Goal: Navigation & Orientation: Find specific page/section

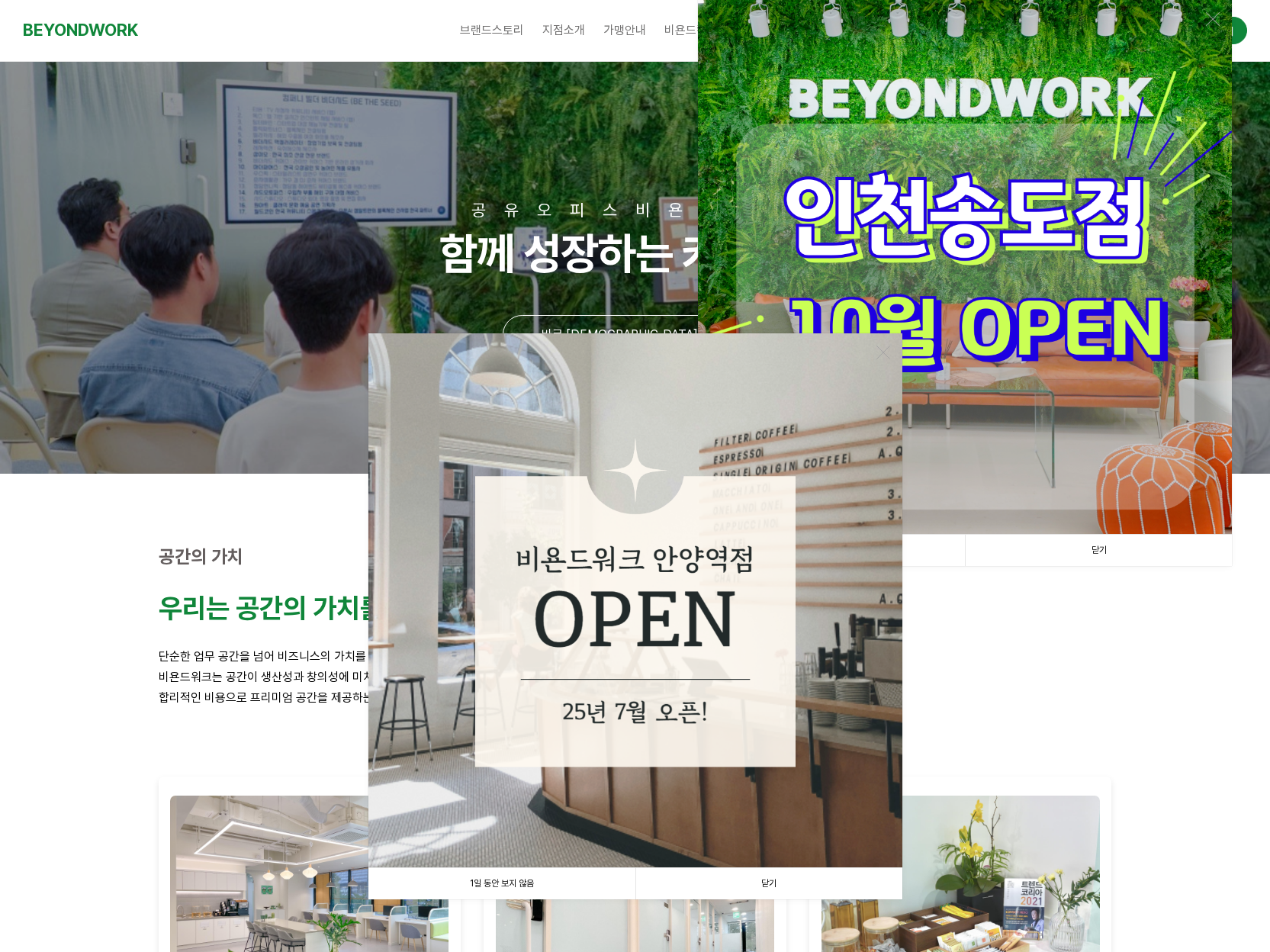
click at [778, 890] on link "닫기" at bounding box center [769, 883] width 267 height 32
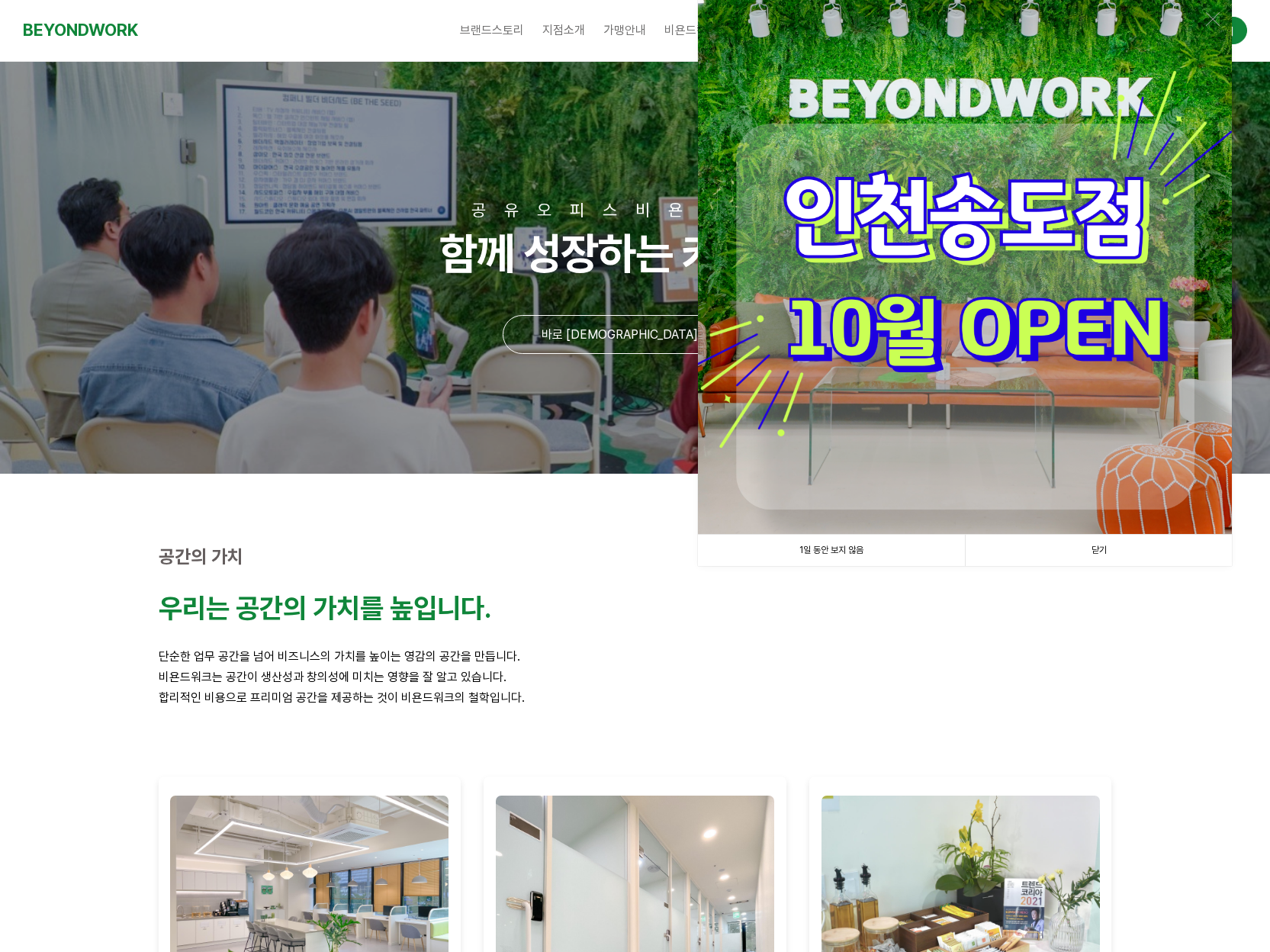
click at [1095, 562] on link "닫기" at bounding box center [1098, 550] width 267 height 32
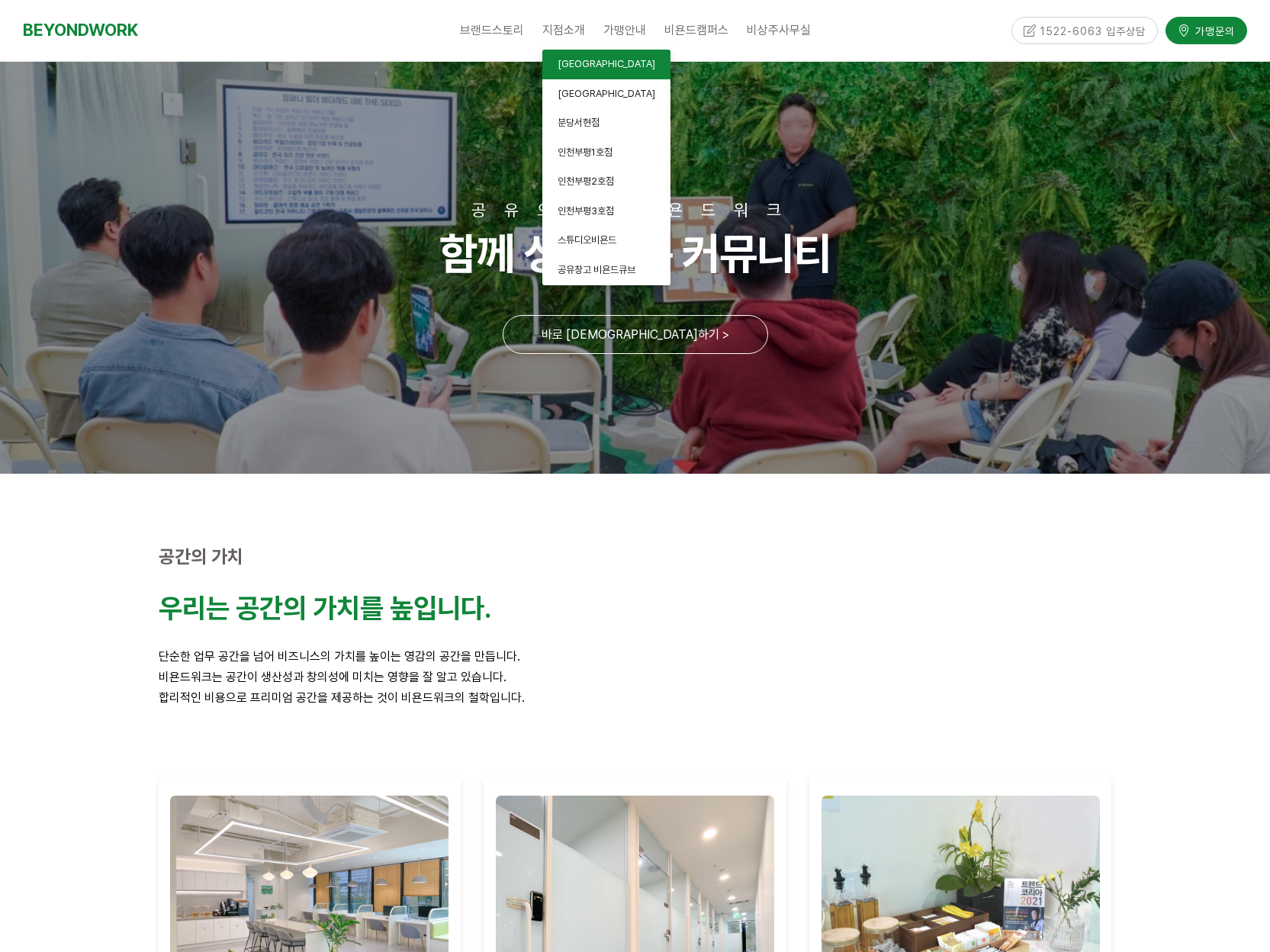
click at [571, 63] on span "[GEOGRAPHIC_DATA]" at bounding box center [606, 63] width 98 height 12
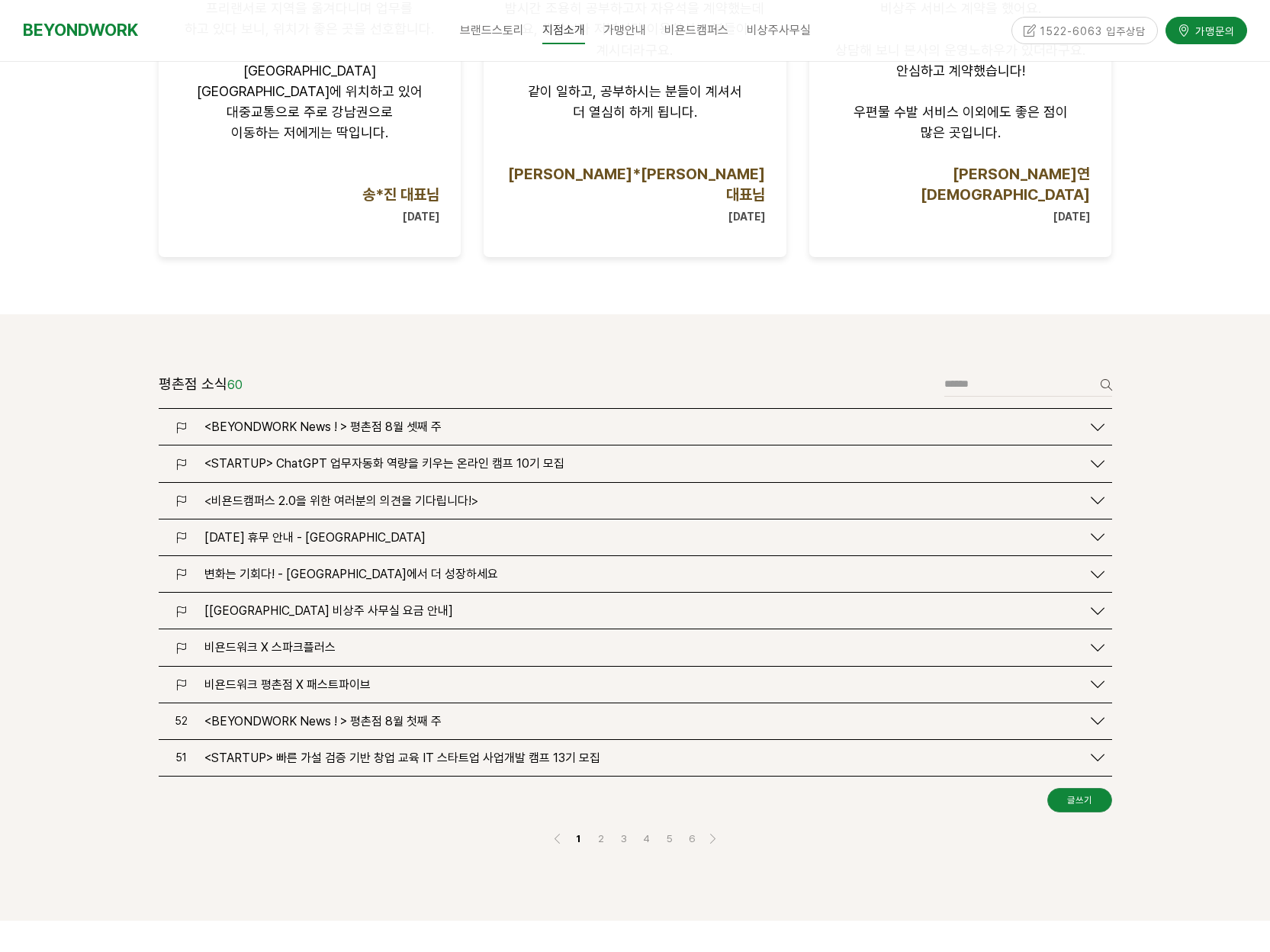
scroll to position [1831, 0]
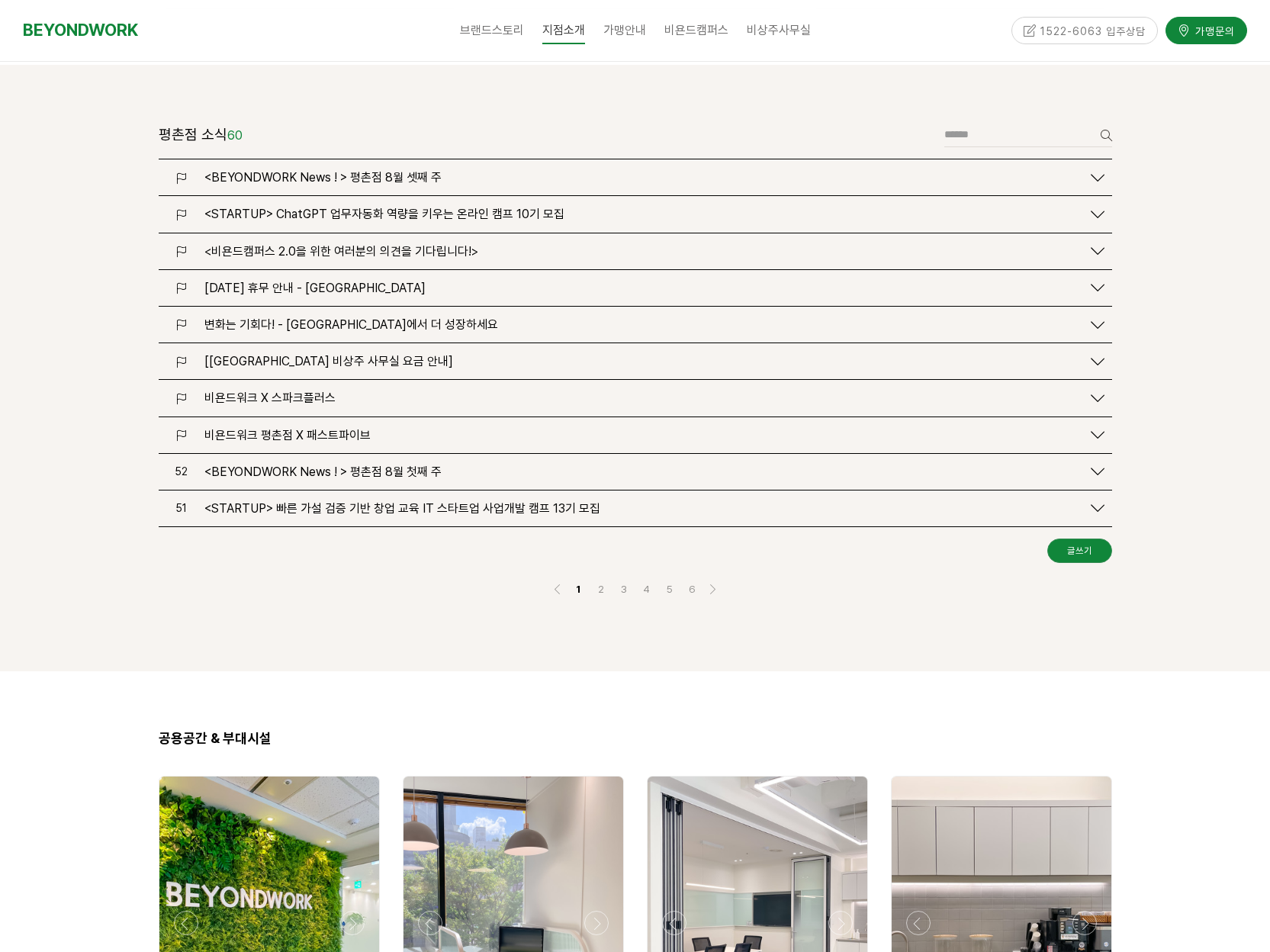
click at [417, 170] on span "<BEYONDWORK News ! > 평촌점 8월 셋째 주" at bounding box center [323, 177] width 237 height 15
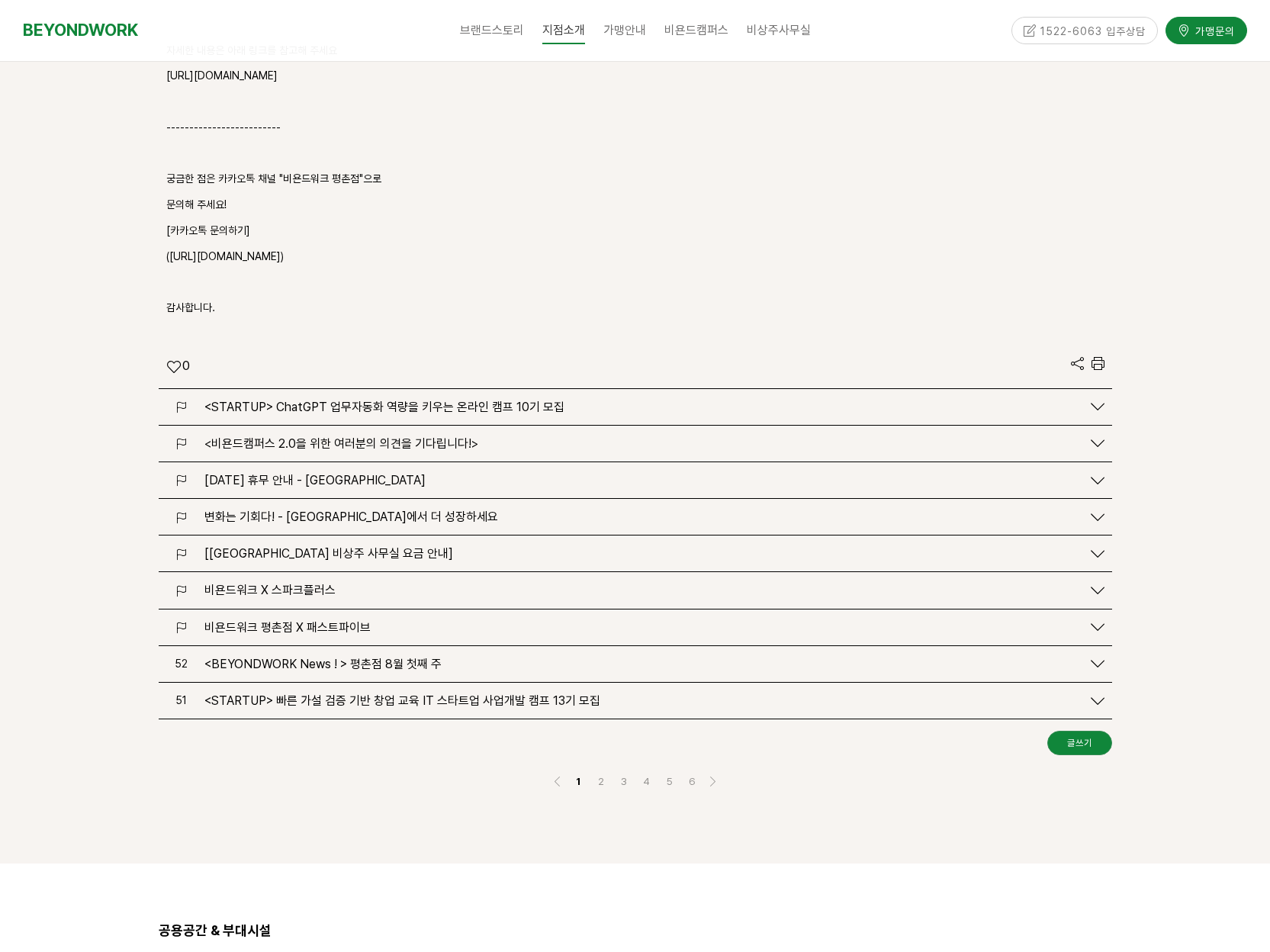
scroll to position [2670, 0]
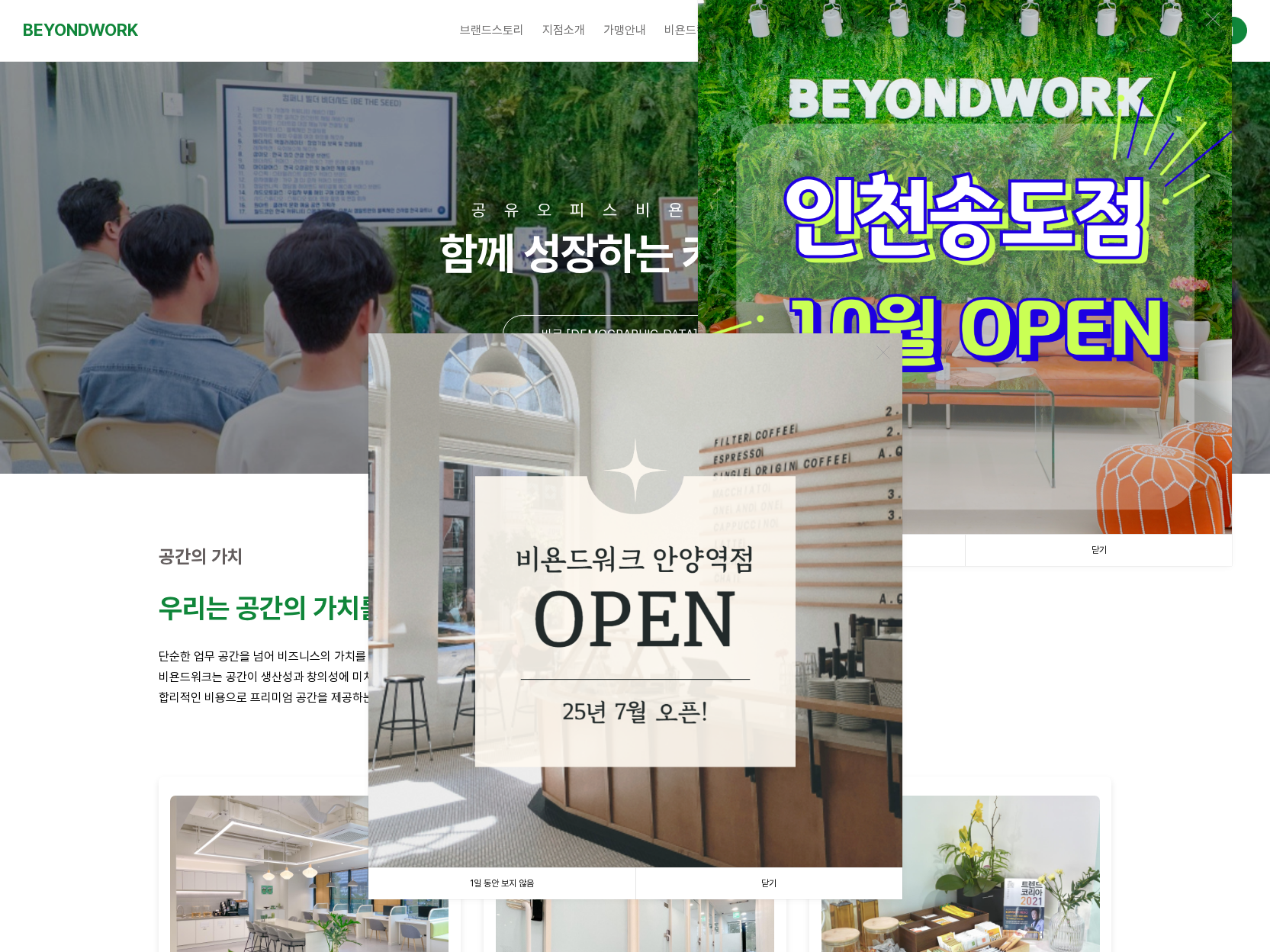
click at [1135, 554] on link "닫기" at bounding box center [1098, 550] width 267 height 32
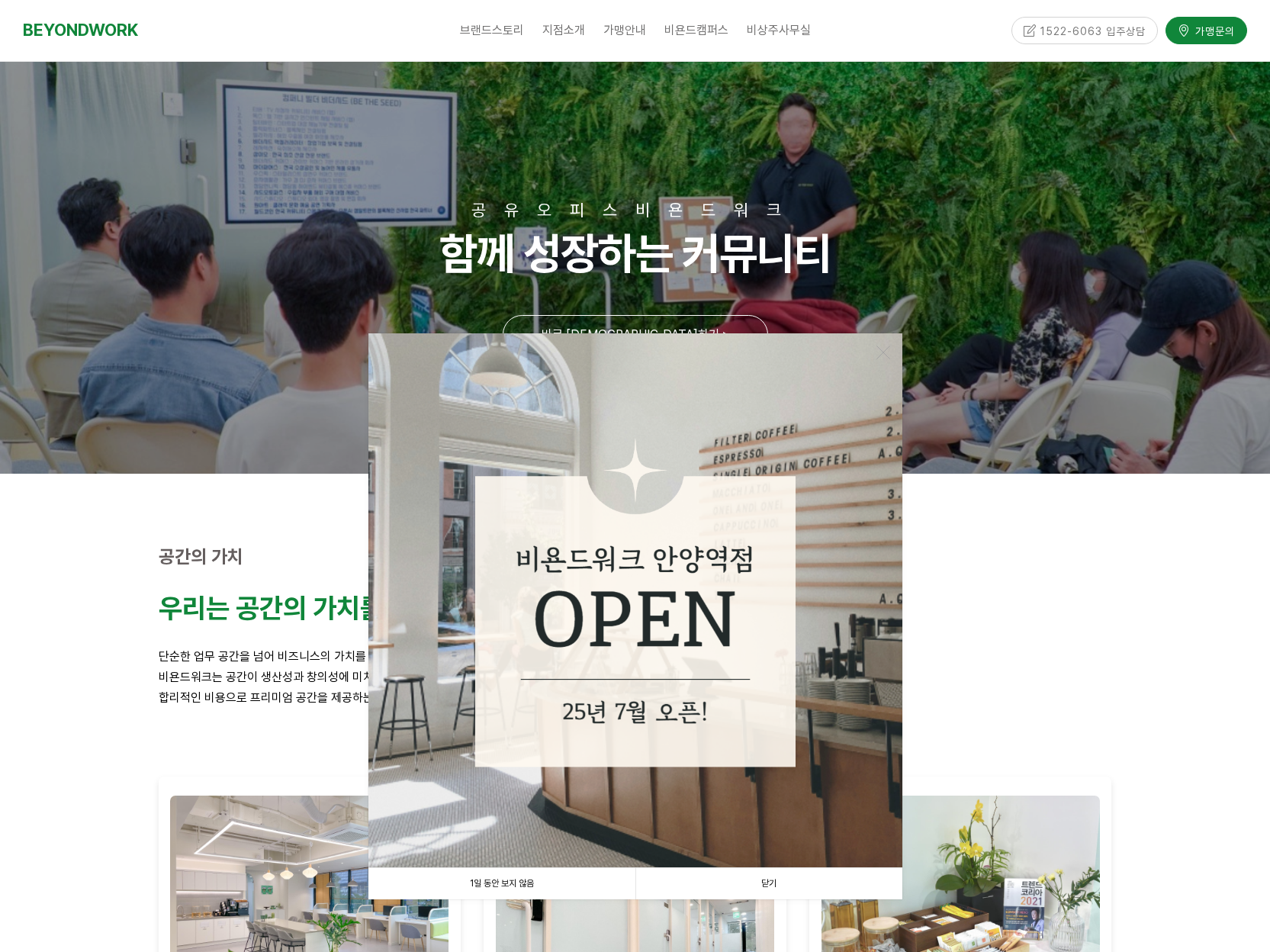
click at [796, 868] on link "닫기" at bounding box center [769, 883] width 267 height 32
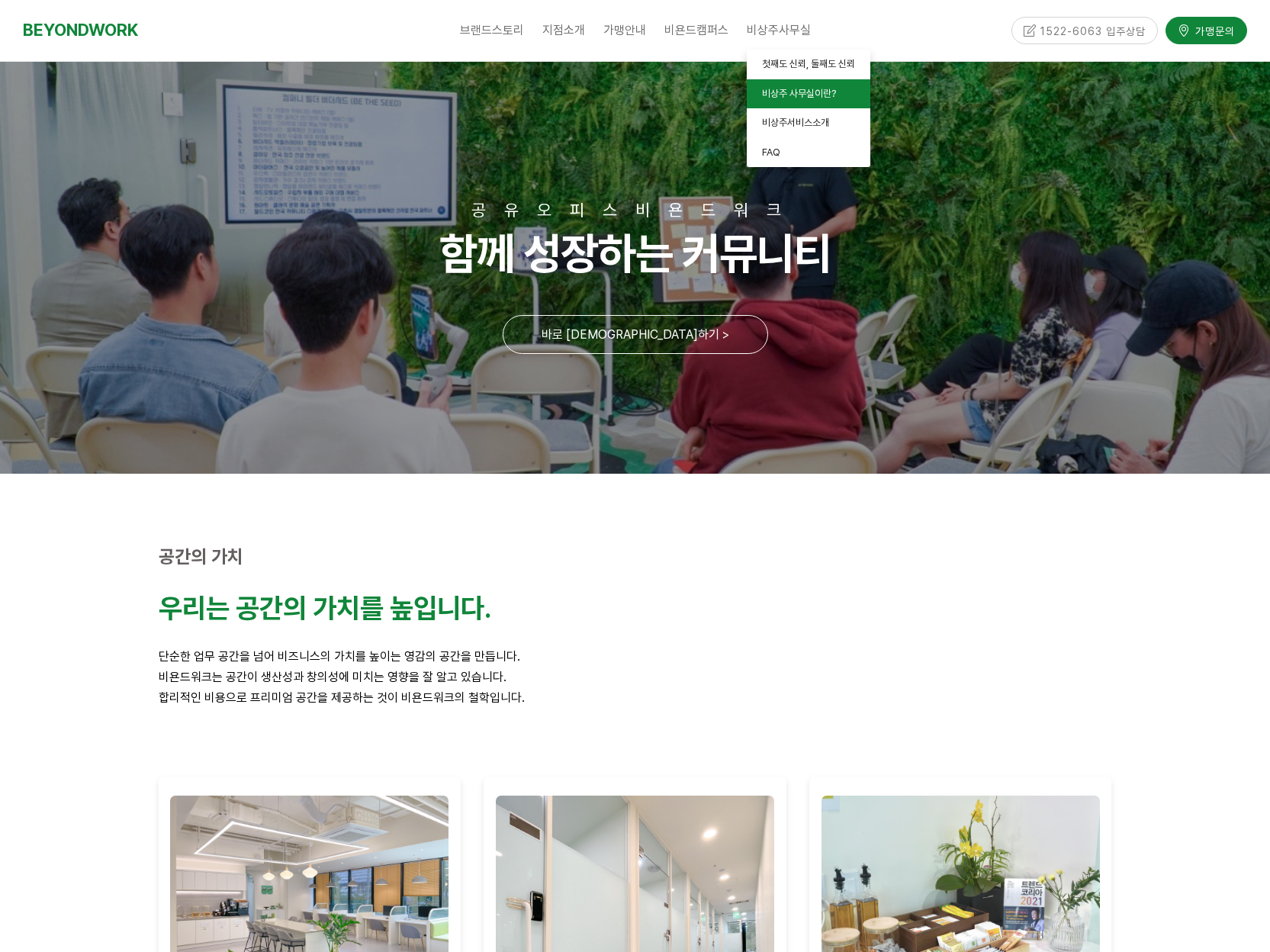
click at [776, 92] on span "비상주 사무실이란?" at bounding box center [799, 93] width 74 height 12
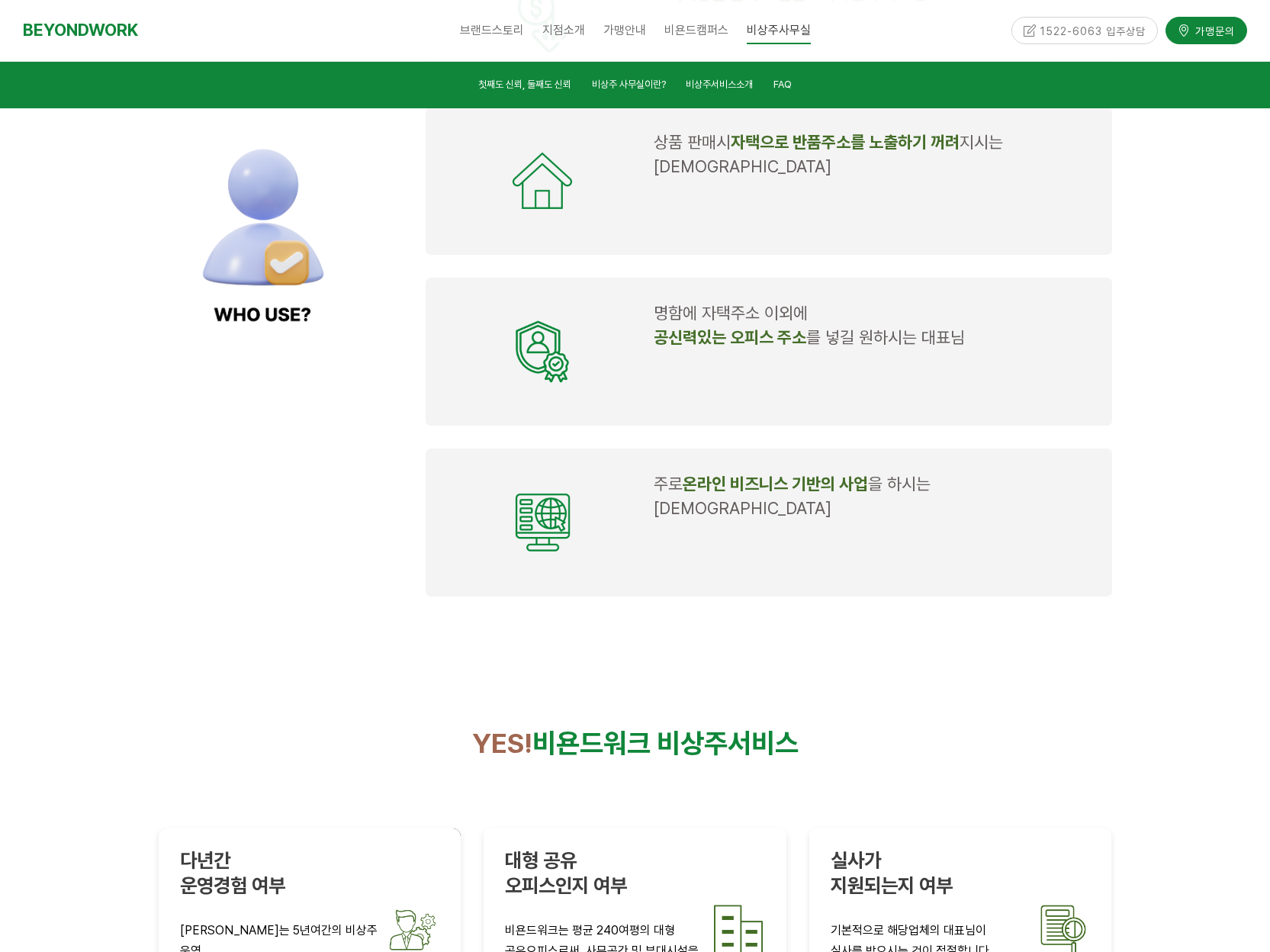
scroll to position [2402, 0]
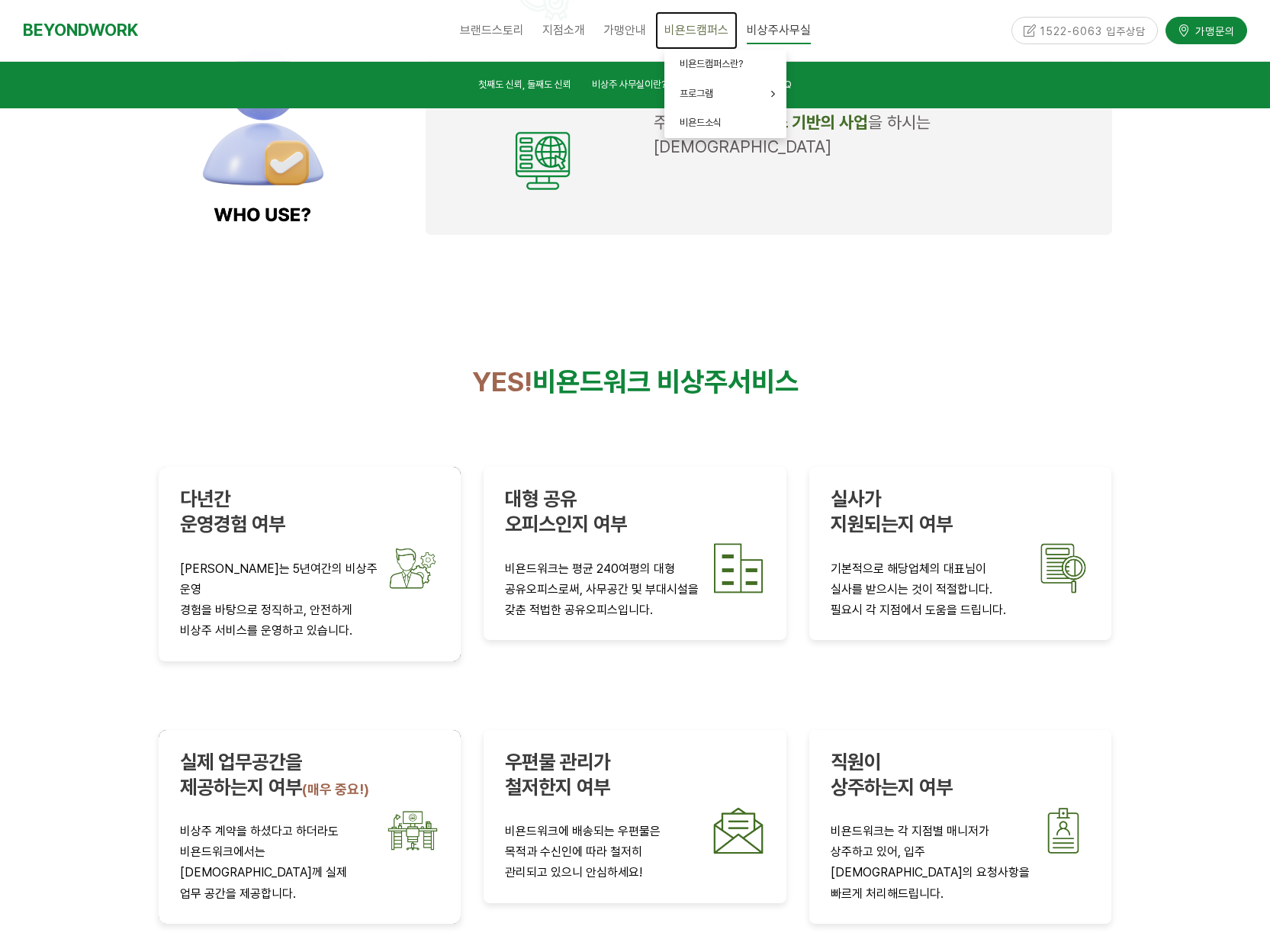
click at [689, 28] on span "비욘드캠퍼스" at bounding box center [696, 30] width 64 height 15
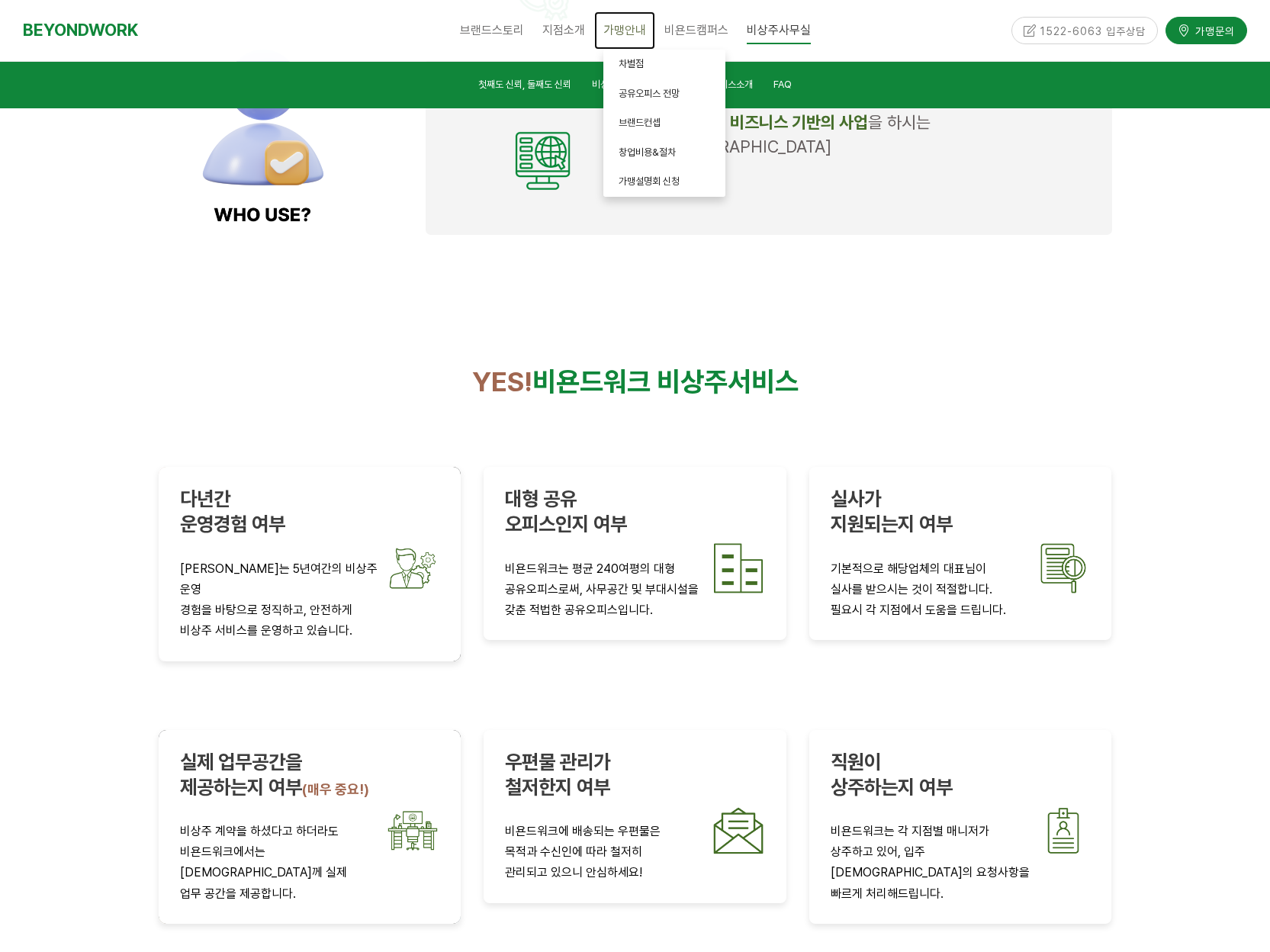
click at [617, 28] on span "가맹안내" at bounding box center [624, 30] width 42 height 15
